Goal: Information Seeking & Learning: Learn about a topic

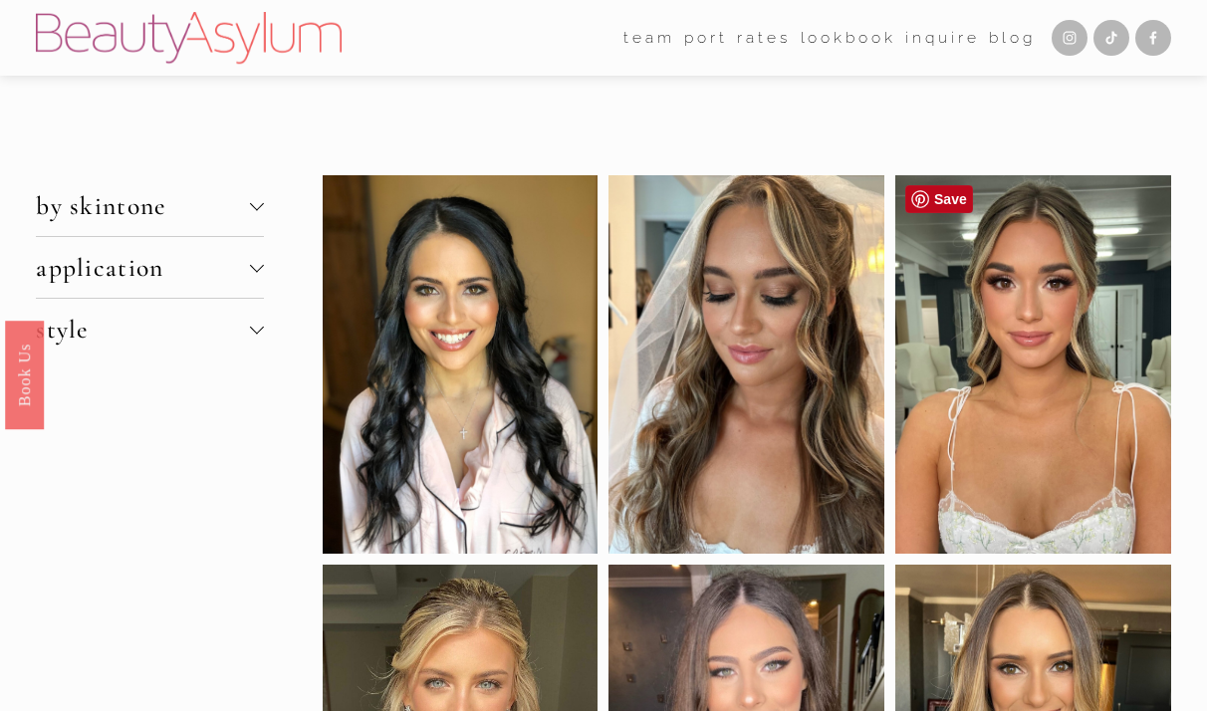
scroll to position [-1, 0]
click at [1071, 384] on div at bounding box center [1033, 363] width 276 height 377
click at [1026, 397] on div at bounding box center [1033, 363] width 276 height 377
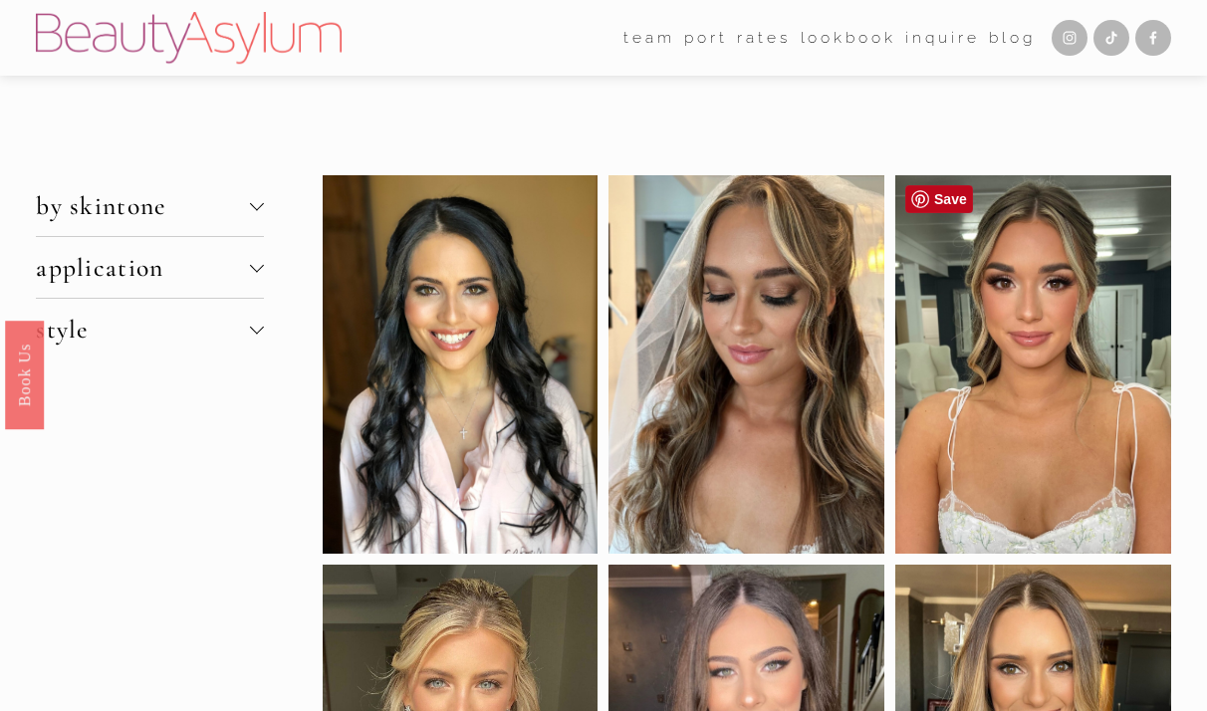
click at [1026, 397] on div at bounding box center [1033, 363] width 276 height 377
click at [251, 197] on button "by skintone" at bounding box center [150, 205] width 228 height 61
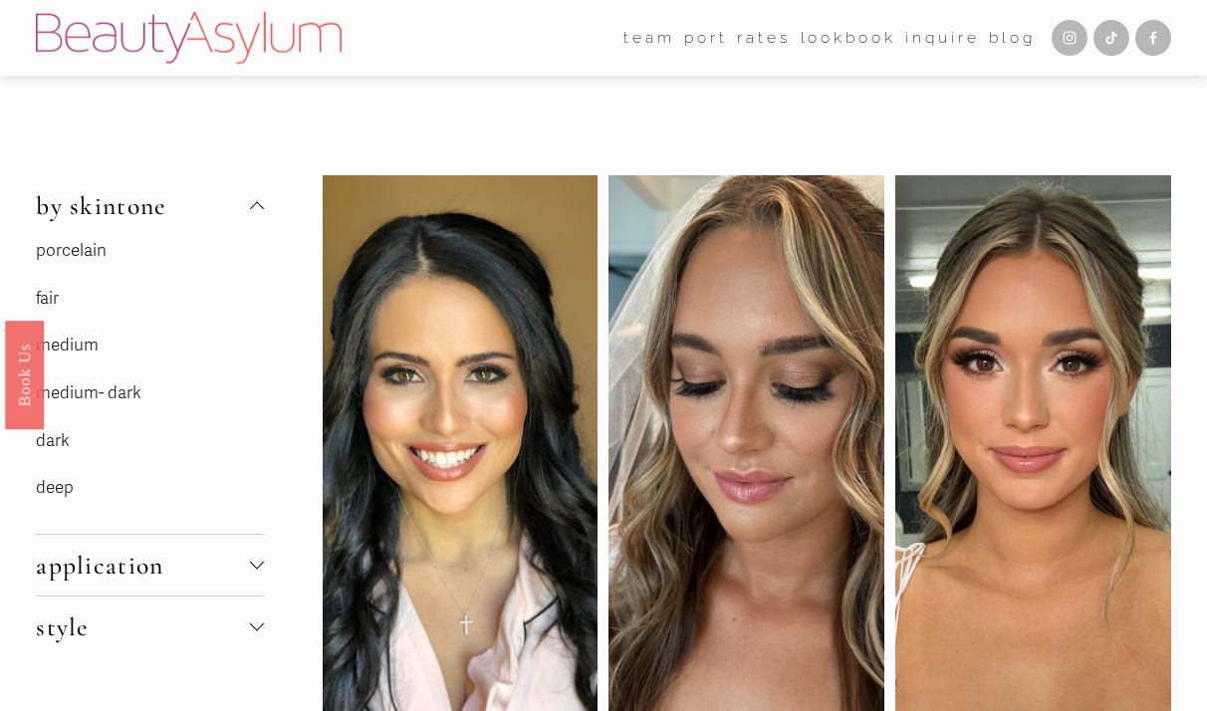
click at [93, 343] on link "medium" at bounding box center [67, 345] width 63 height 21
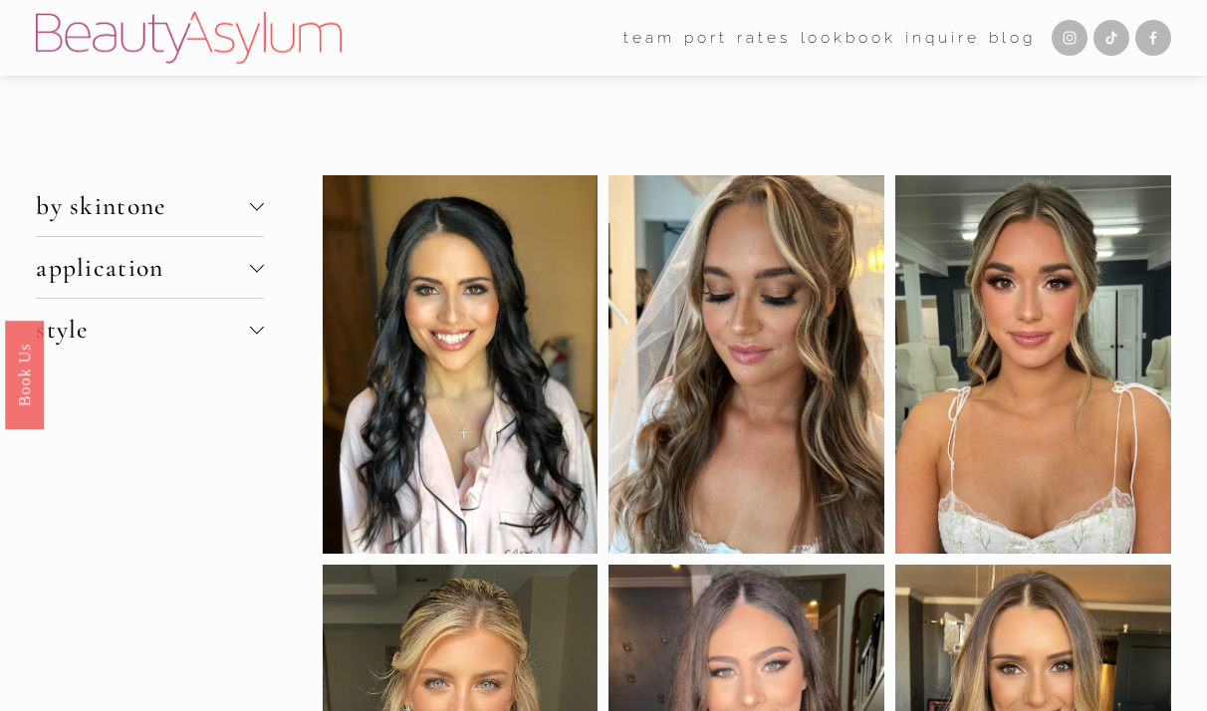
click at [196, 209] on span "by skintone" at bounding box center [143, 205] width 214 height 31
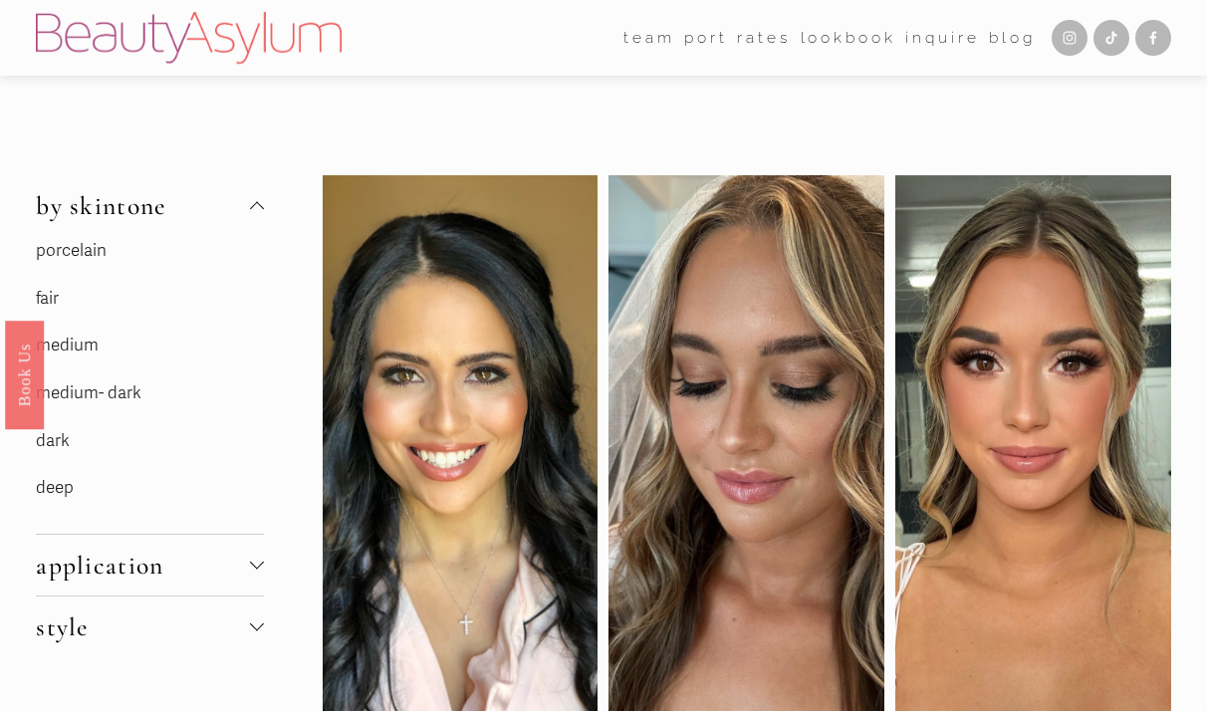
click at [81, 347] on link "medium" at bounding box center [67, 345] width 63 height 21
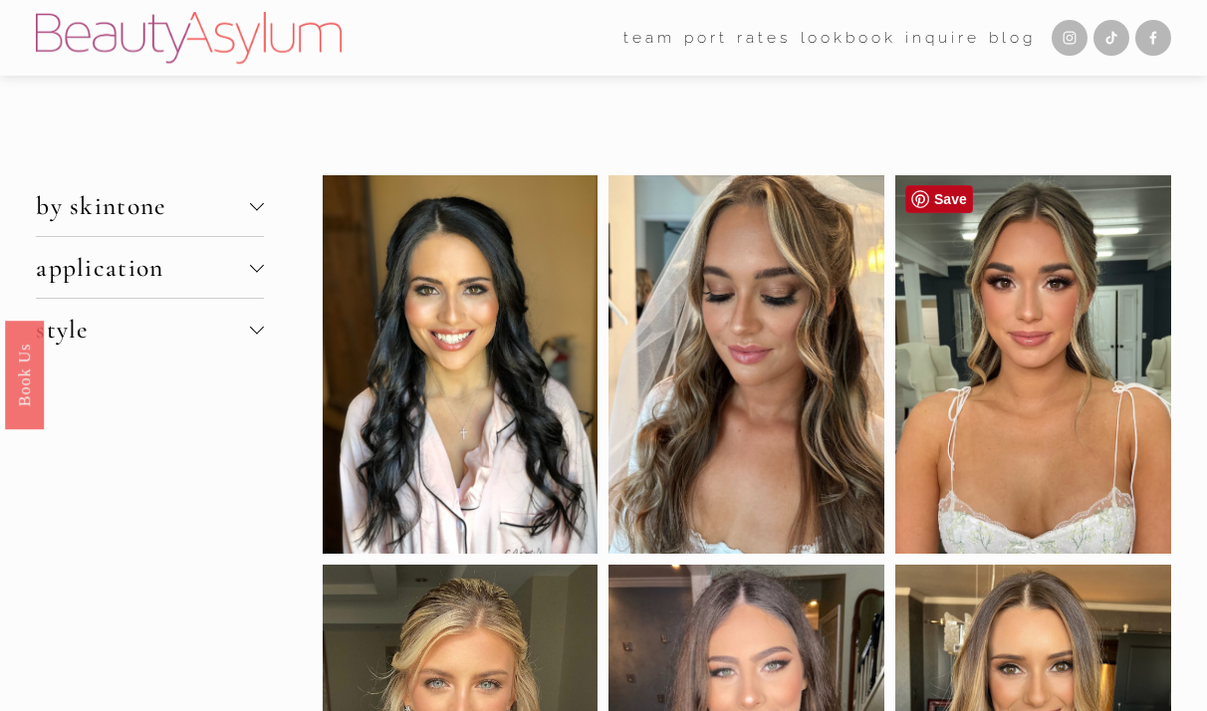
click at [1047, 378] on div at bounding box center [1033, 363] width 276 height 377
click at [1037, 365] on div at bounding box center [1033, 363] width 276 height 377
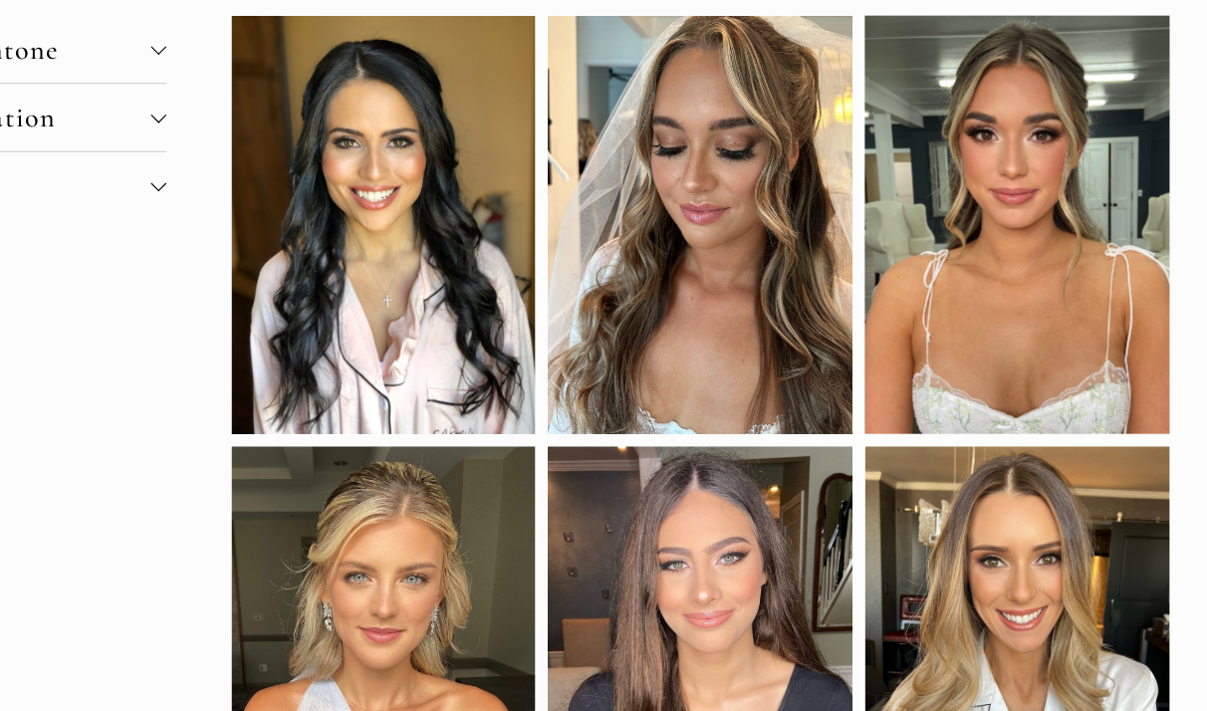
scroll to position [96, 0]
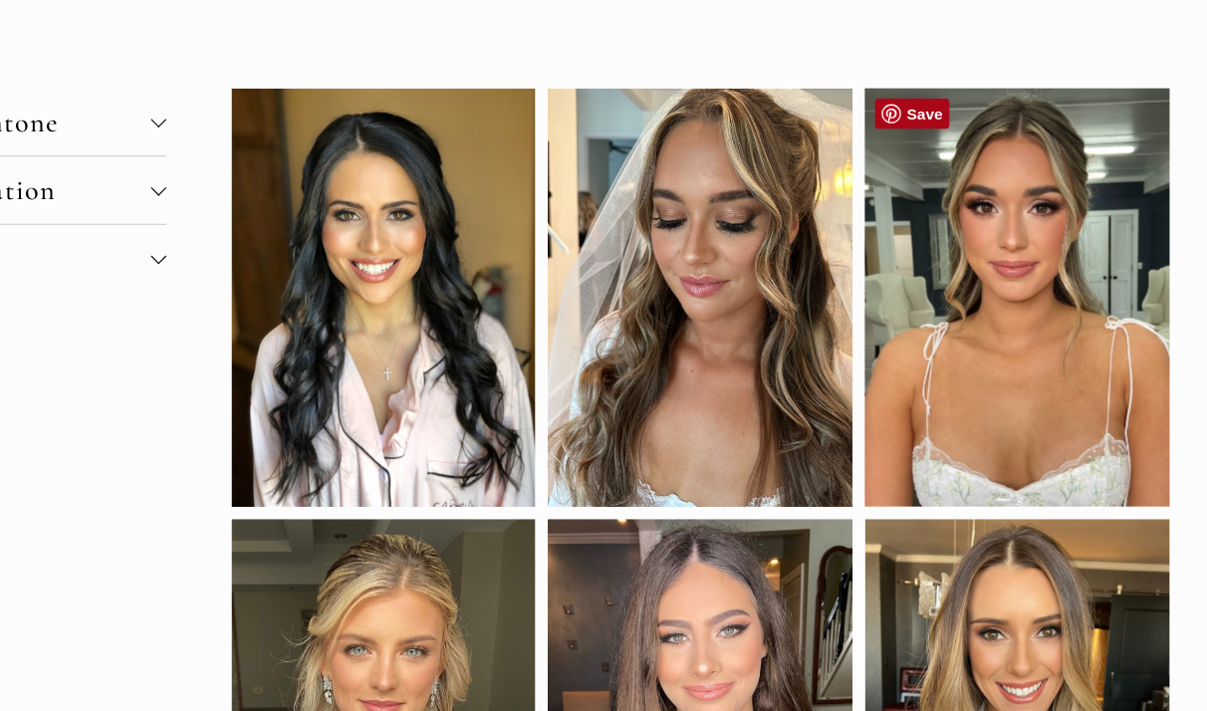
click at [904, 103] on link "Save" at bounding box center [938, 103] width 68 height 28
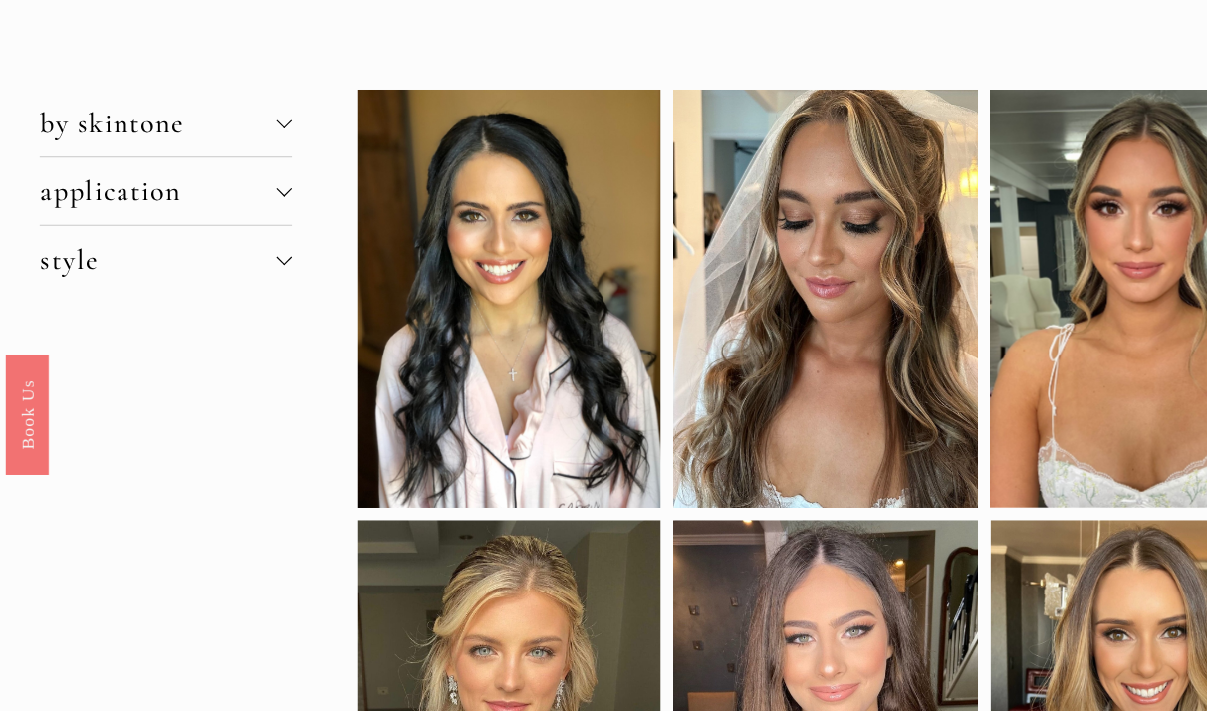
click at [206, 182] on span "application" at bounding box center [143, 172] width 214 height 31
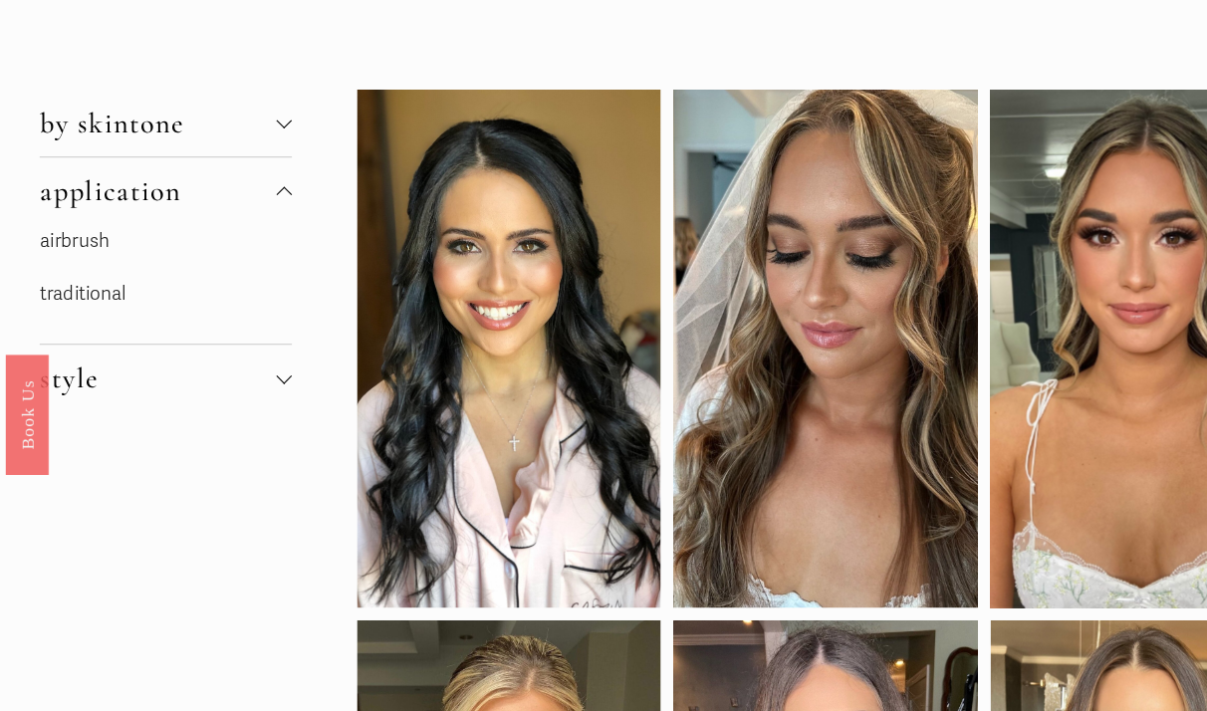
click at [83, 336] on span "style" at bounding box center [143, 342] width 214 height 31
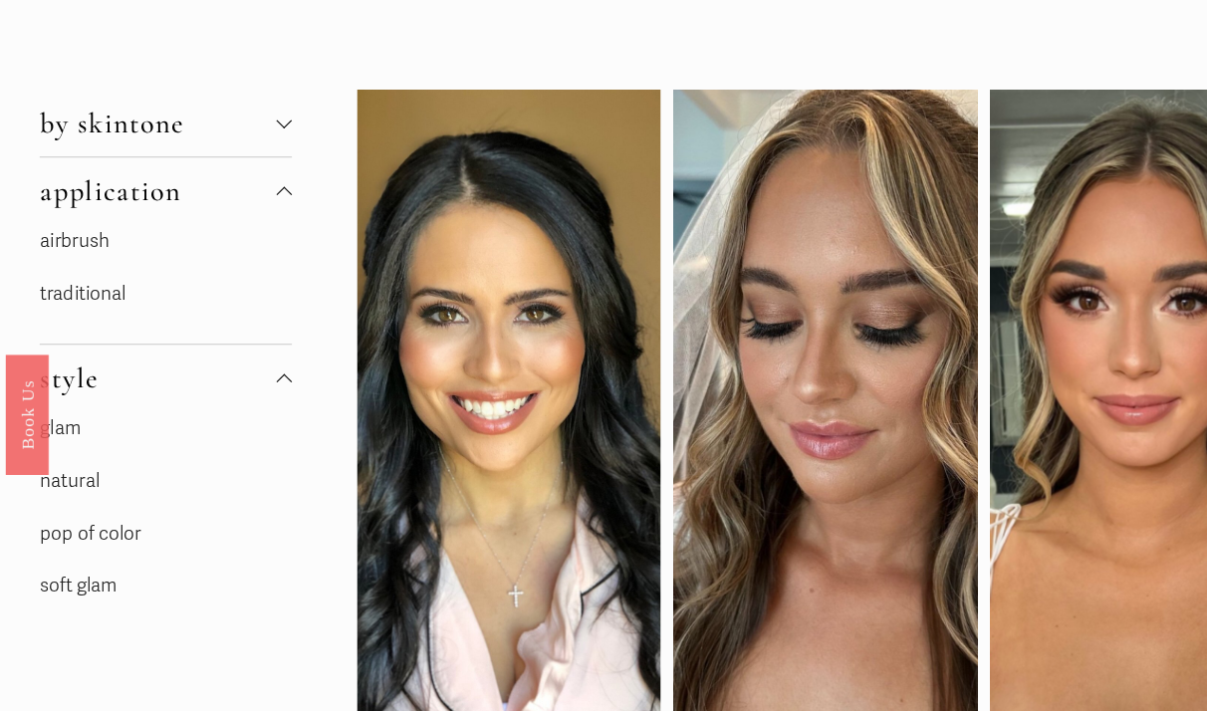
click at [84, 515] on p "soft glam" at bounding box center [150, 530] width 228 height 31
click at [76, 527] on link "soft glam" at bounding box center [71, 529] width 70 height 21
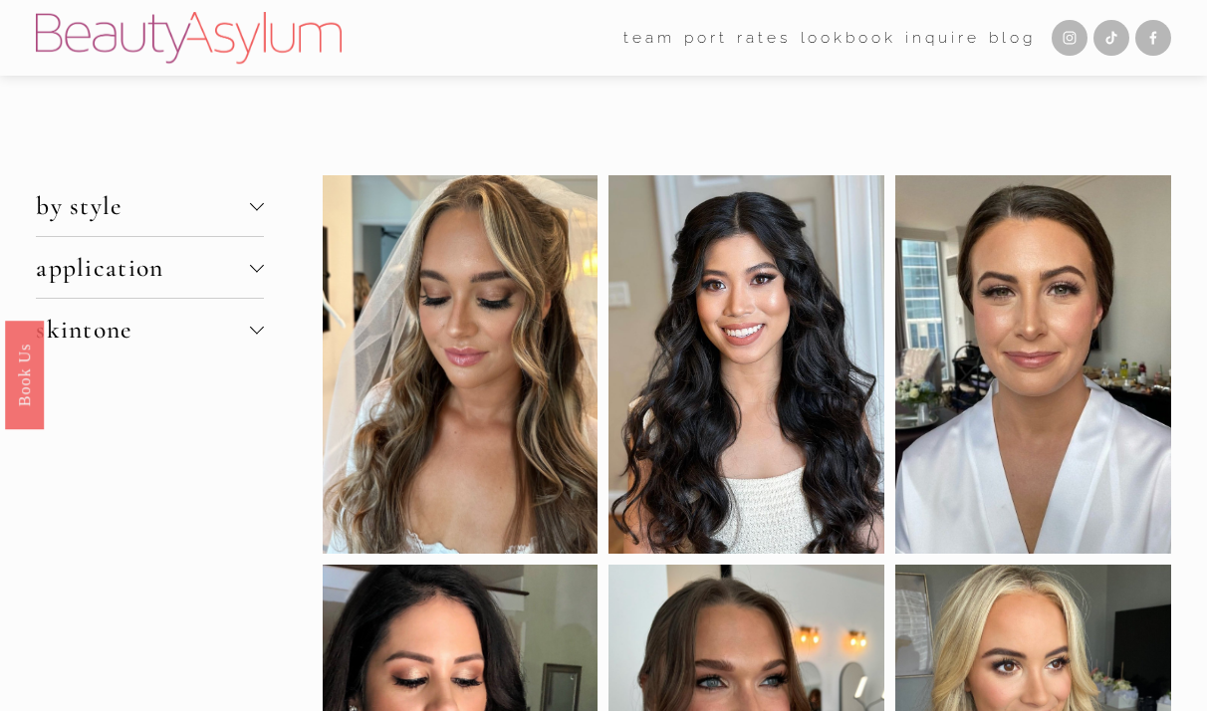
click at [845, 38] on link "Lookbook" at bounding box center [849, 38] width 96 height 31
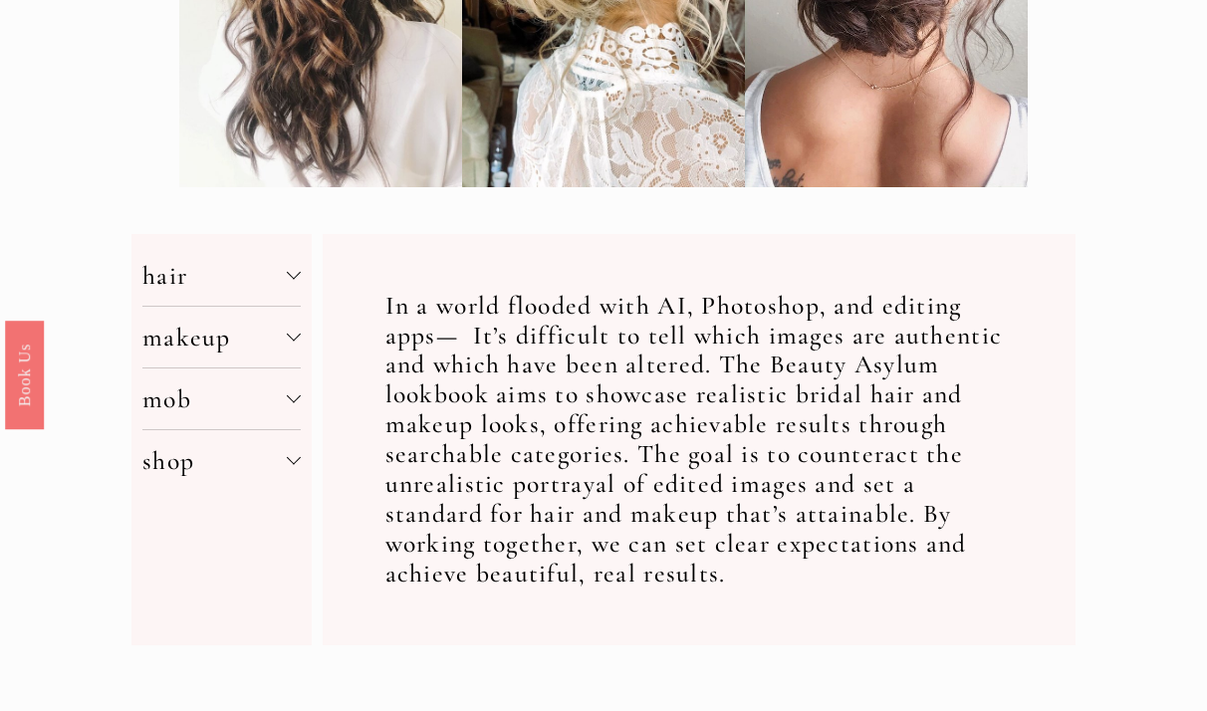
scroll to position [518, 0]
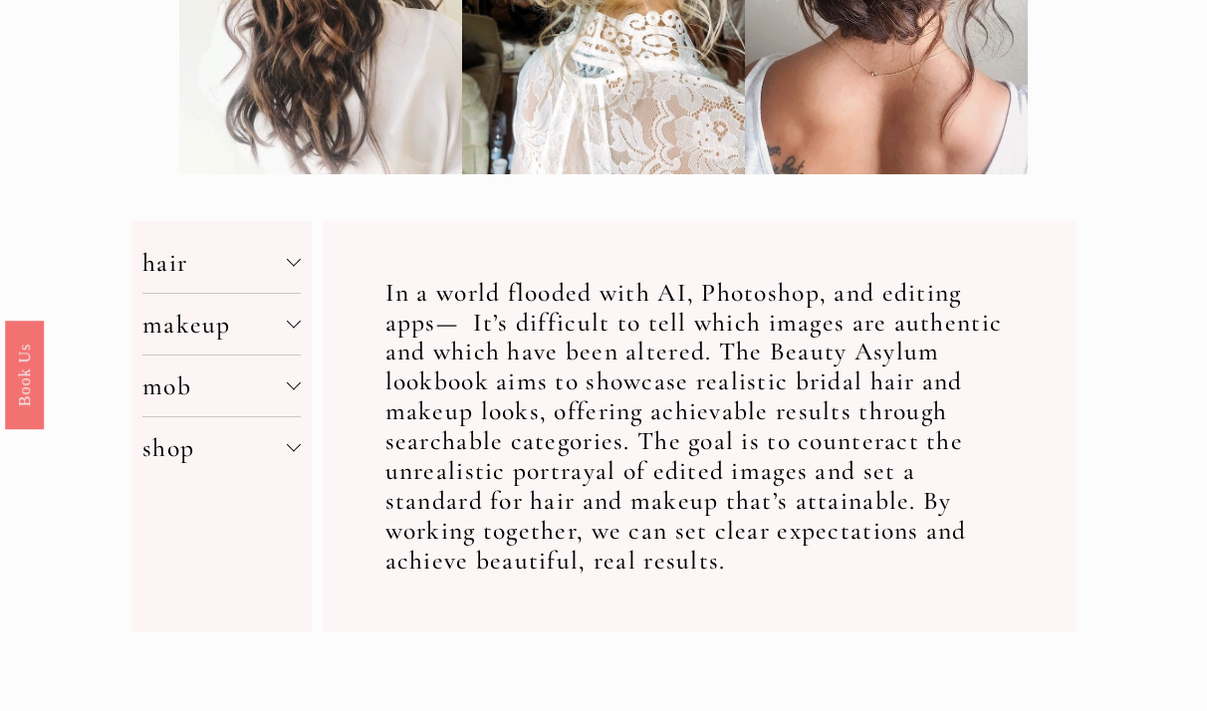
click at [292, 332] on button "makeup" at bounding box center [221, 324] width 158 height 61
click at [169, 331] on span "makeup" at bounding box center [214, 324] width 144 height 31
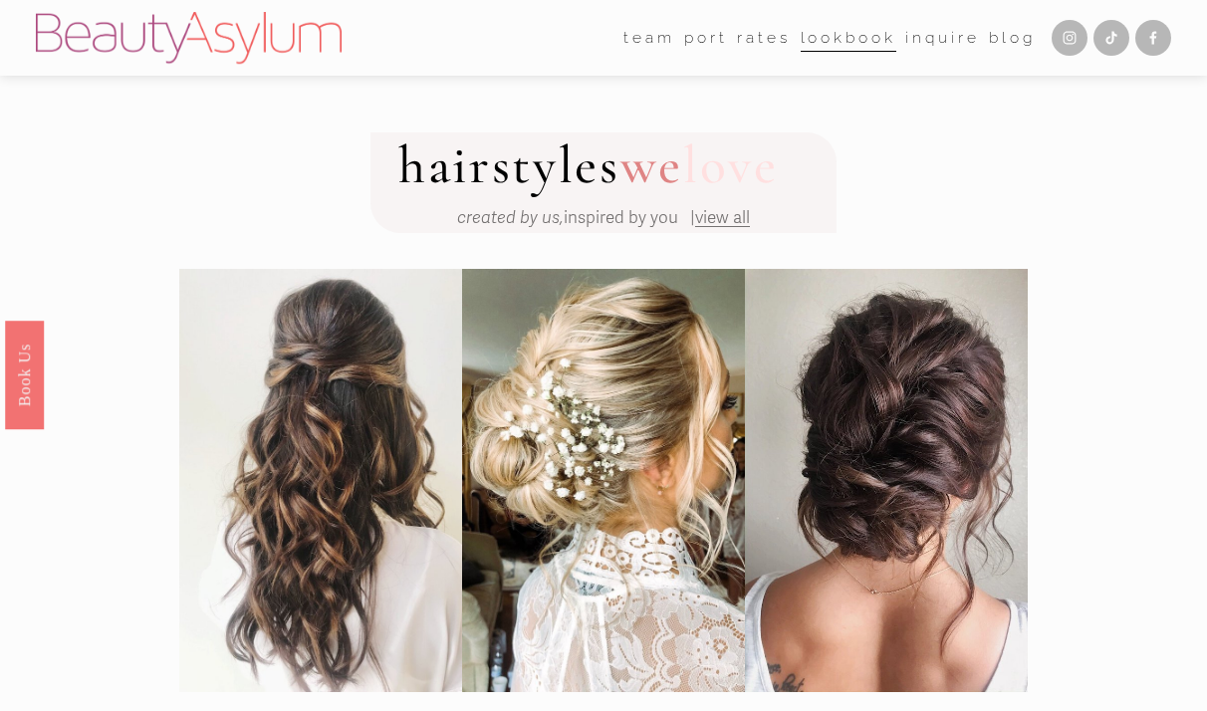
scroll to position [0, 0]
